Goal: Use online tool/utility

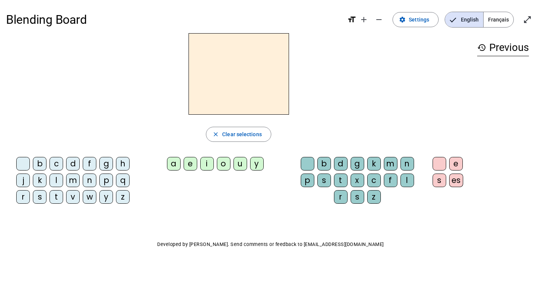
click at [183, 163] on div "e" at bounding box center [190, 164] width 14 height 14
click at [173, 160] on div "a" at bounding box center [174, 164] width 14 height 14
click at [210, 160] on div "i" at bounding box center [207, 164] width 14 height 14
click at [247, 162] on letter-bubble "u" at bounding box center [241, 165] width 17 height 17
click at [341, 165] on div "d" at bounding box center [341, 164] width 14 height 14
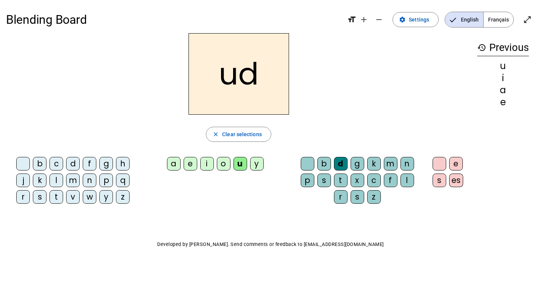
click at [117, 165] on div "h" at bounding box center [123, 164] width 14 height 14
click at [96, 165] on div "f" at bounding box center [90, 164] width 14 height 14
click at [92, 165] on div "f" at bounding box center [90, 164] width 14 height 14
click at [116, 169] on letter-bubble "h" at bounding box center [124, 165] width 17 height 17
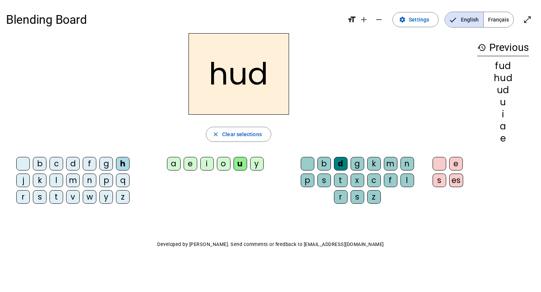
click at [88, 165] on div "f" at bounding box center [90, 164] width 14 height 14
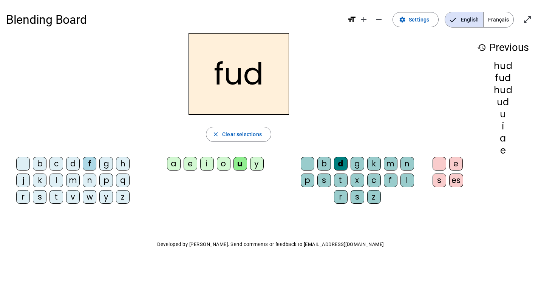
click at [64, 159] on letter-bubble "c" at bounding box center [57, 165] width 17 height 17
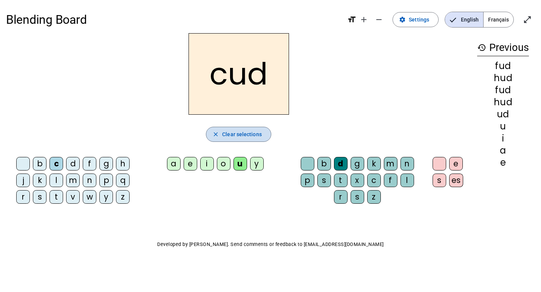
click at [254, 135] on span "Clear selections" at bounding box center [242, 134] width 40 height 9
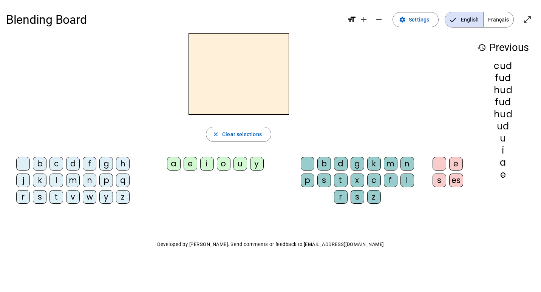
click at [106, 177] on div "p" at bounding box center [106, 181] width 14 height 14
click at [186, 162] on div "e" at bounding box center [190, 164] width 14 height 14
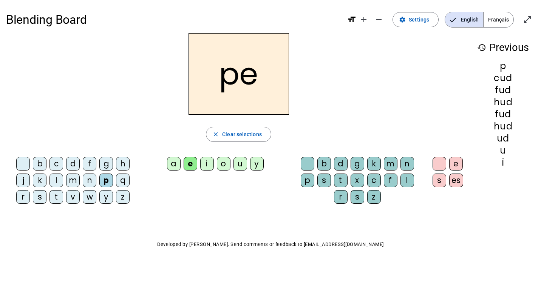
click at [187, 163] on div "e" at bounding box center [190, 164] width 14 height 14
click at [188, 166] on div "e" at bounding box center [190, 164] width 14 height 14
click at [346, 175] on div "t" at bounding box center [341, 181] width 14 height 14
